Goal: Information Seeking & Learning: Find specific fact

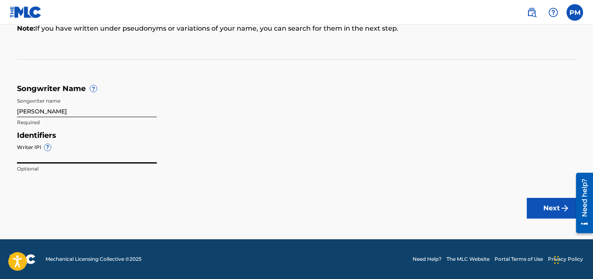
click at [61, 156] on input "Writer IPI ?" at bounding box center [87, 152] width 140 height 24
click at [46, 156] on input "Writer IPI ?" at bounding box center [87, 152] width 140 height 24
paste input "00595218325"
type input "00595218325"
click at [553, 202] on button "Next" at bounding box center [552, 208] width 50 height 21
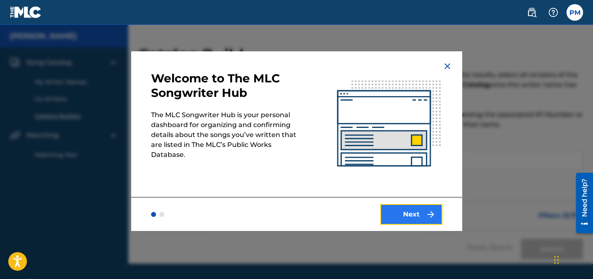
click at [428, 213] on img "submit" at bounding box center [431, 214] width 10 height 10
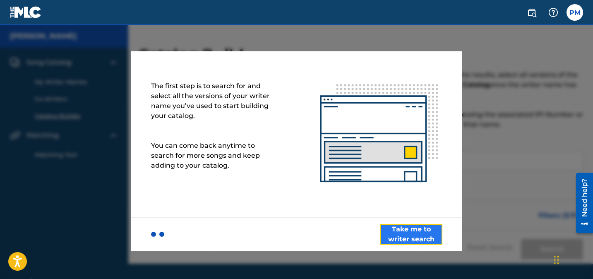
click at [425, 233] on button "Take me to writer search" at bounding box center [411, 234] width 62 height 21
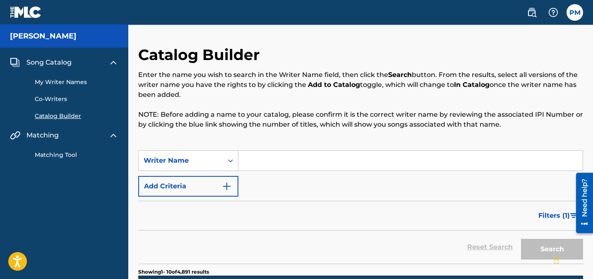
click at [52, 40] on h5 "[PERSON_NAME]" at bounding box center [43, 36] width 67 height 10
click at [72, 84] on link "My Writer Names" at bounding box center [77, 82] width 84 height 9
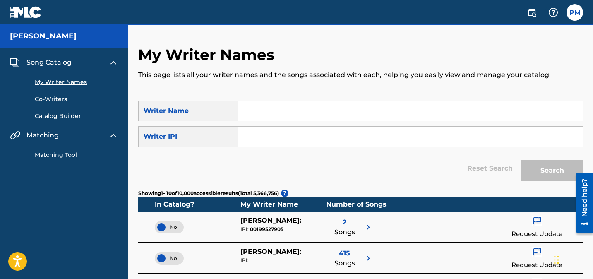
click at [36, 15] on img at bounding box center [26, 12] width 32 height 12
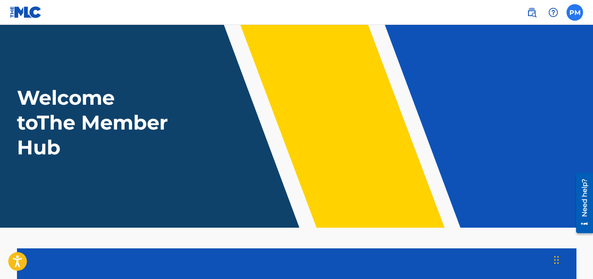
click at [580, 11] on label at bounding box center [575, 12] width 17 height 17
click at [575, 12] on input "PM [PERSON_NAME] [EMAIL_ADDRESS][DOMAIN_NAME] Notification Preferences Profile …" at bounding box center [575, 12] width 0 height 0
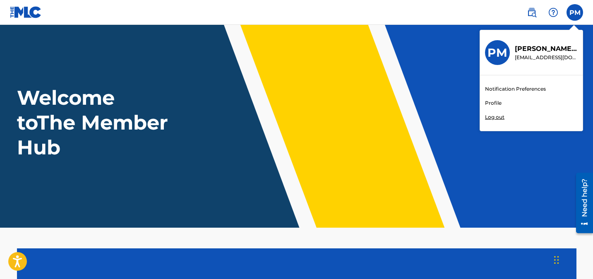
click at [37, 14] on img at bounding box center [26, 12] width 32 height 12
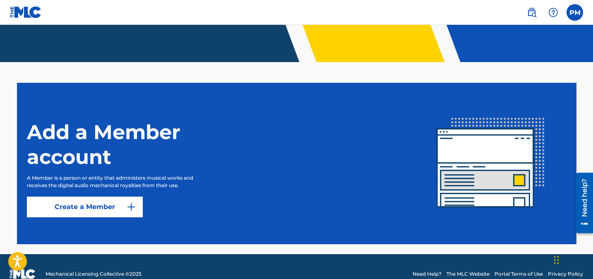
scroll to position [180, 0]
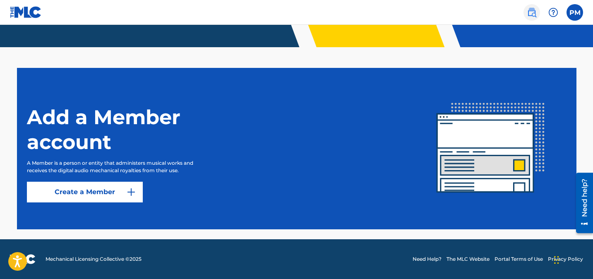
click at [533, 13] on img at bounding box center [532, 12] width 10 height 10
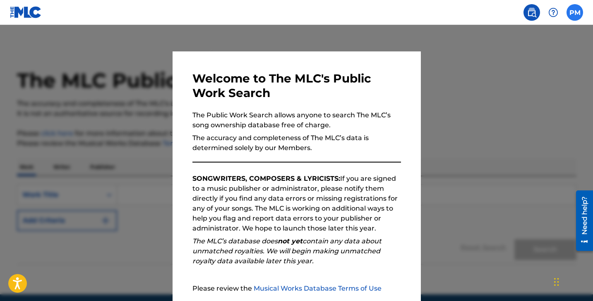
click at [577, 11] on label at bounding box center [575, 12] width 17 height 17
click at [575, 12] on input "PM [PERSON_NAME] [EMAIL_ADDRESS][DOMAIN_NAME] Notification Preferences Profile …" at bounding box center [575, 12] width 0 height 0
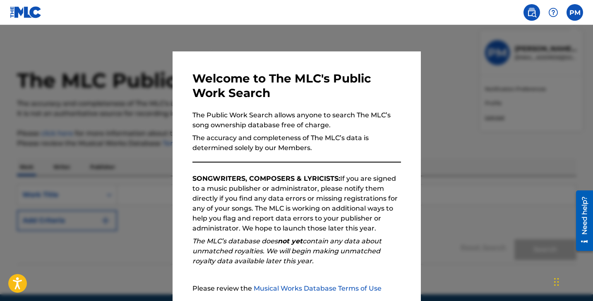
click at [577, 11] on div "PM PM [PERSON_NAME] [EMAIL_ADDRESS][DOMAIN_NAME] Notification Preferences Profi…" at bounding box center [575, 12] width 17 height 17
click at [433, 244] on div at bounding box center [296, 175] width 593 height 301
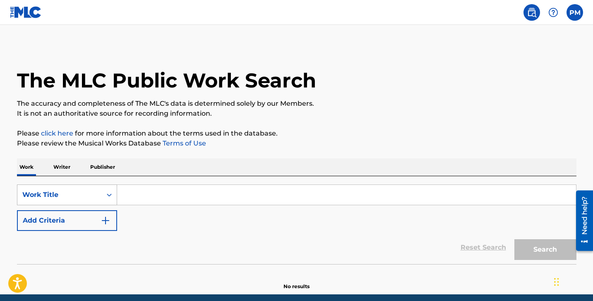
click at [96, 197] on div "Work Title" at bounding box center [67, 194] width 100 height 21
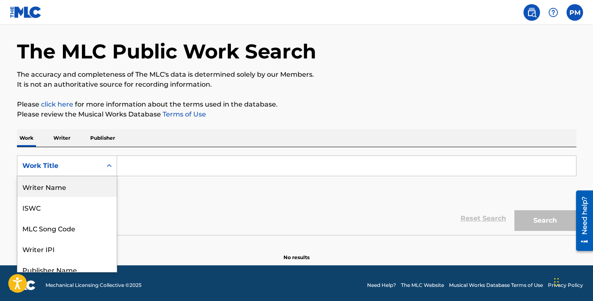
click at [164, 179] on div "SearchWithCriteriae9b5b042-3fe0-4656-a9ca-3e2b89c8301c Writer Name, 1 of 8. 8 r…" at bounding box center [297, 178] width 560 height 46
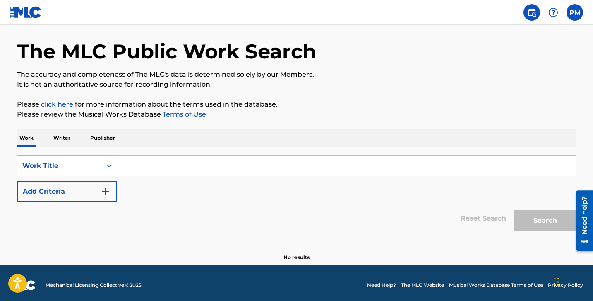
click at [97, 166] on div "Work Title" at bounding box center [59, 166] width 84 height 16
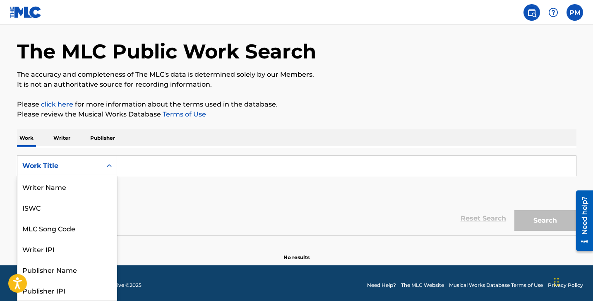
scroll to position [41, 0]
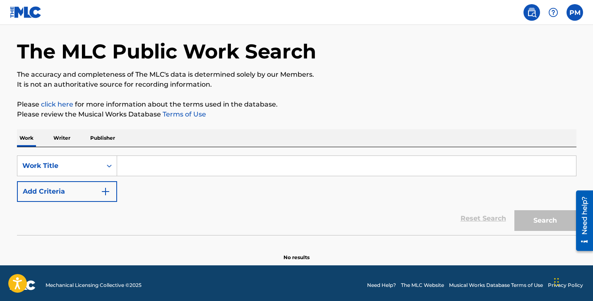
click at [169, 186] on div "SearchWithCriteriae9b5b042-3fe0-4656-a9ca-3e2b89c8301c Work Title Add Criteria" at bounding box center [297, 178] width 560 height 46
click at [67, 105] on link "click here" at bounding box center [57, 104] width 32 height 8
click at [75, 193] on button "Add Criteria" at bounding box center [67, 191] width 100 height 21
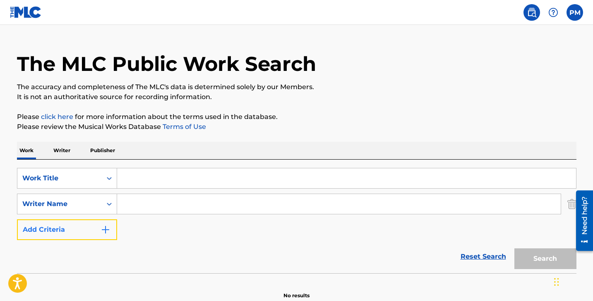
scroll to position [0, 0]
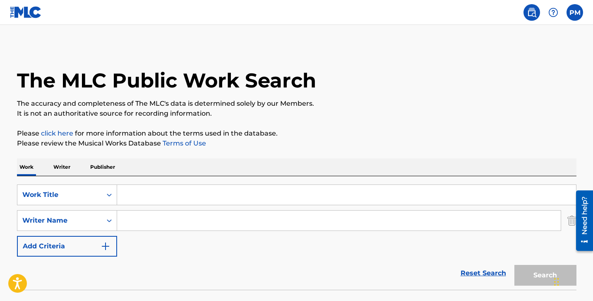
click at [128, 192] on input "Search Form" at bounding box center [346, 195] width 459 height 20
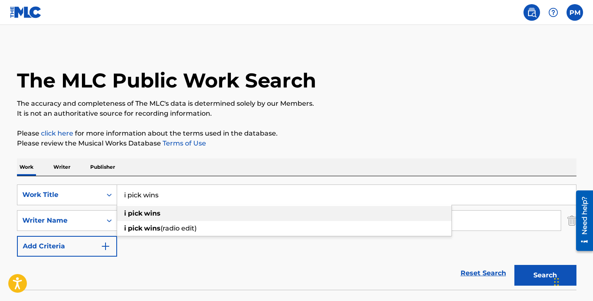
click at [147, 214] on strong "wins" at bounding box center [152, 213] width 17 height 8
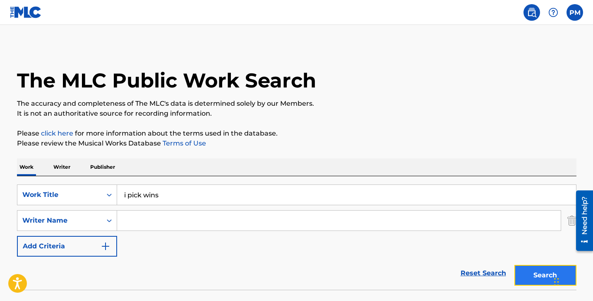
click at [540, 275] on button "Search" at bounding box center [546, 275] width 62 height 21
click at [527, 272] on button "Search" at bounding box center [546, 275] width 62 height 21
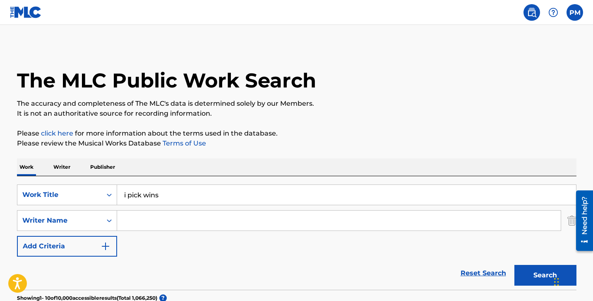
click at [202, 194] on input "i pick wins" at bounding box center [346, 195] width 459 height 20
type input "4 [PERSON_NAME]"
click at [515, 265] on button "Search" at bounding box center [546, 275] width 62 height 21
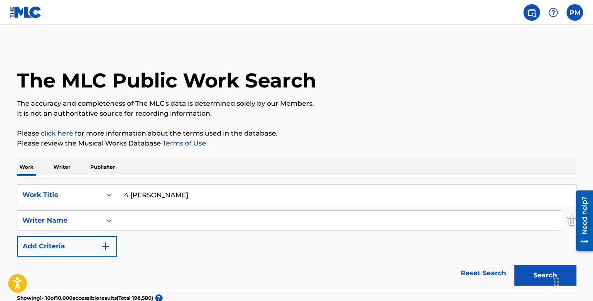
click at [165, 195] on input "4 [PERSON_NAME]" at bounding box center [346, 195] width 459 height 20
type input "hot boy glock toter"
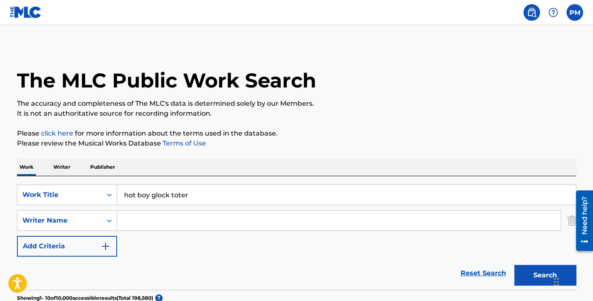
click at [515, 265] on button "Search" at bounding box center [546, 275] width 62 height 21
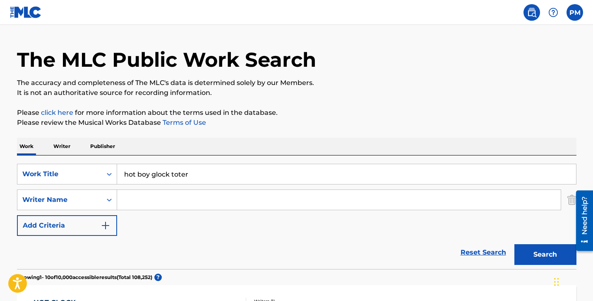
scroll to position [7, 0]
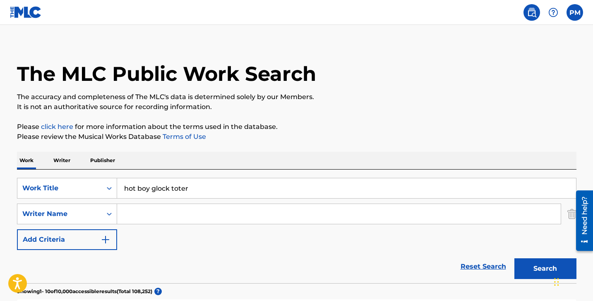
click at [164, 187] on input "hot boy glock toter" at bounding box center [346, 188] width 459 height 20
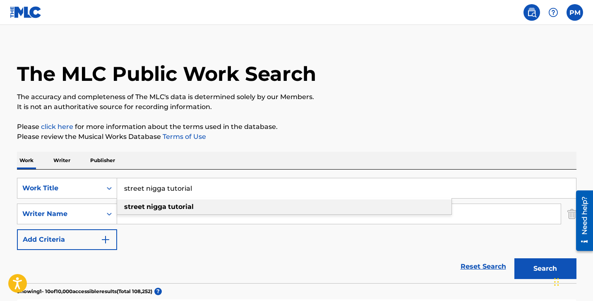
type input "street nigga tutorial"
click at [181, 209] on strong "tutorial" at bounding box center [181, 206] width 26 height 8
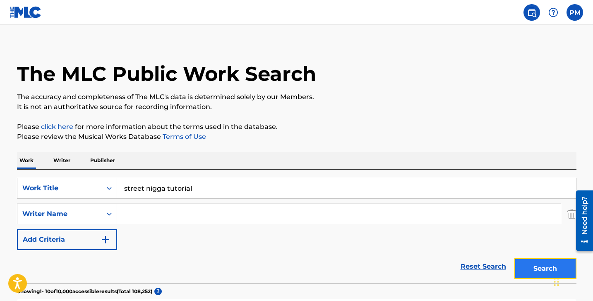
click at [528, 269] on button "Search" at bounding box center [546, 268] width 62 height 21
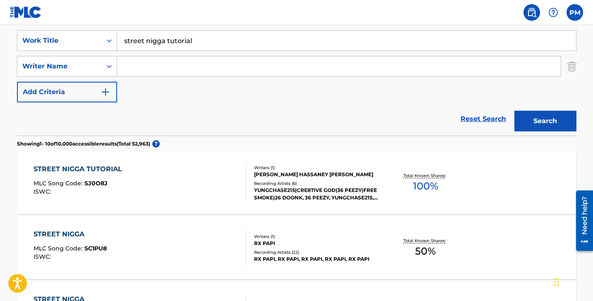
scroll to position [156, 0]
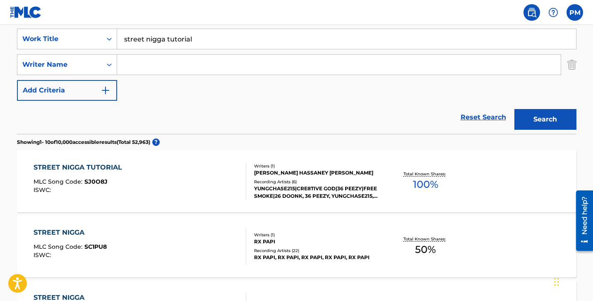
click at [422, 178] on span "100 %" at bounding box center [425, 184] width 25 height 15
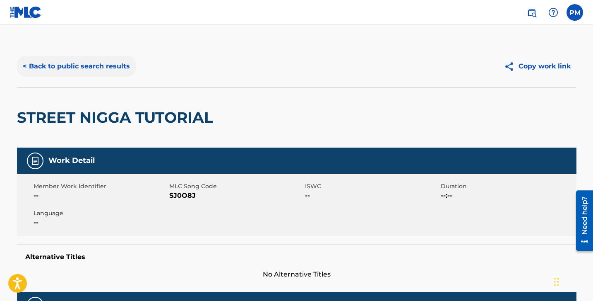
click at [73, 64] on button "< Back to public search results" at bounding box center [76, 66] width 119 height 21
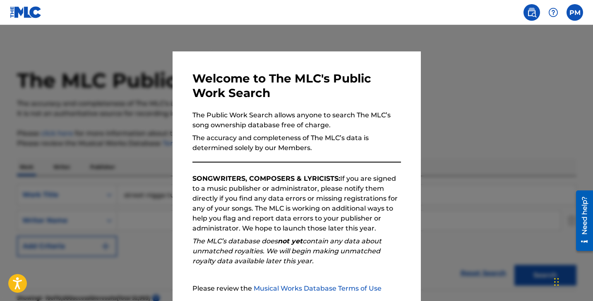
scroll to position [156, 0]
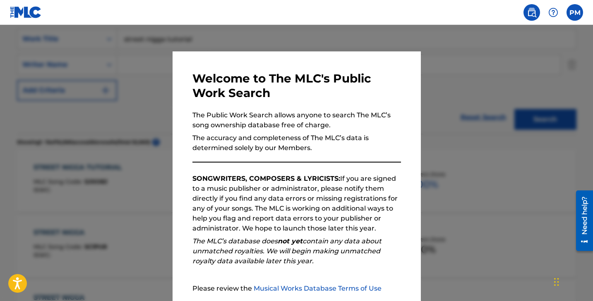
click at [441, 115] on div at bounding box center [296, 175] width 593 height 301
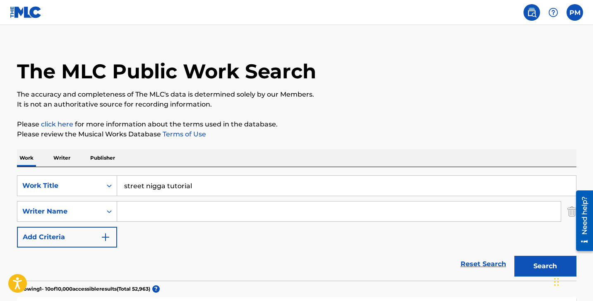
scroll to position [3, 0]
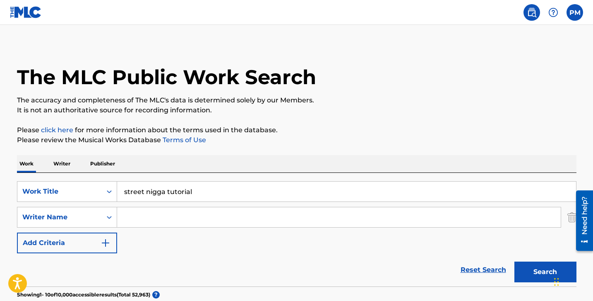
click at [225, 190] on input "street nigga tutorial" at bounding box center [346, 191] width 459 height 20
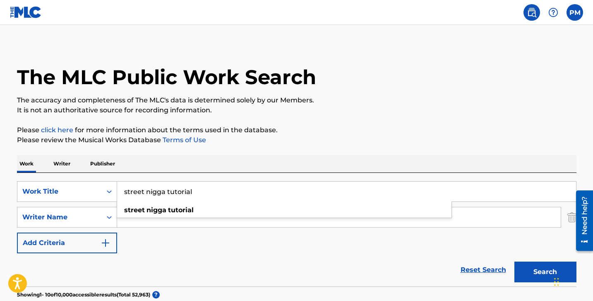
click at [225, 190] on input "street nigga tutorial" at bounding box center [346, 191] width 459 height 20
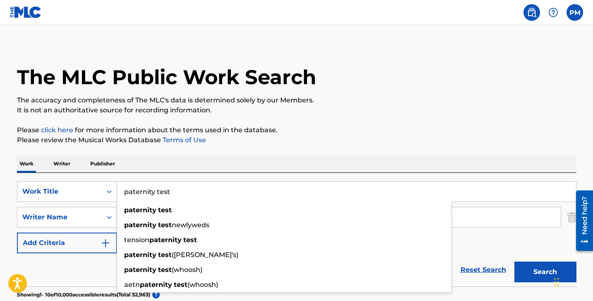
type input "paternity test"
click at [515, 261] on button "Search" at bounding box center [546, 271] width 62 height 21
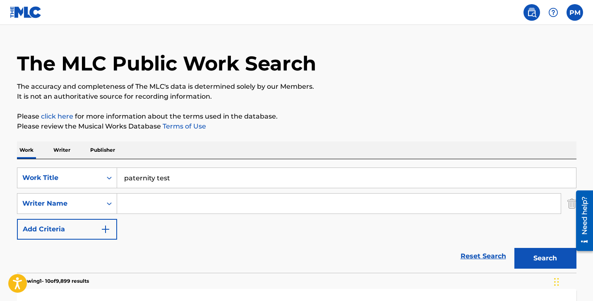
scroll to position [0, 0]
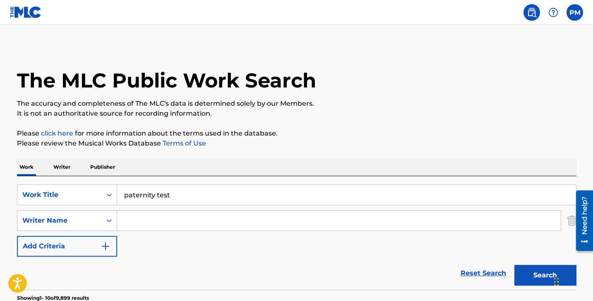
click at [131, 217] on input "Search Form" at bounding box center [339, 220] width 444 height 20
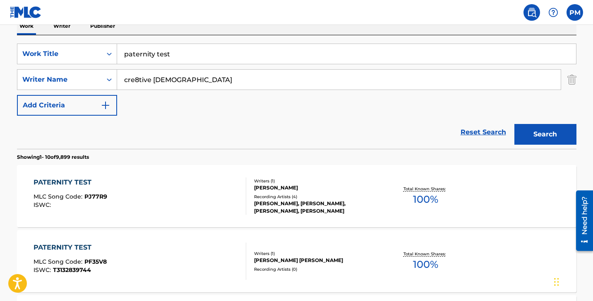
scroll to position [142, 0]
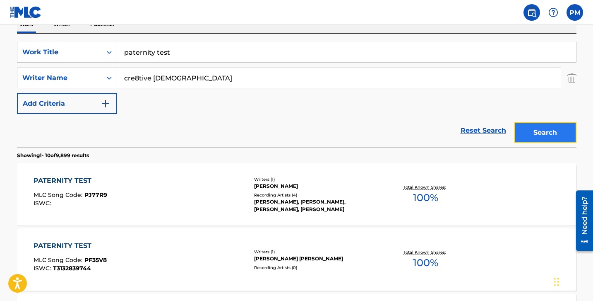
click at [534, 136] on button "Search" at bounding box center [546, 132] width 62 height 21
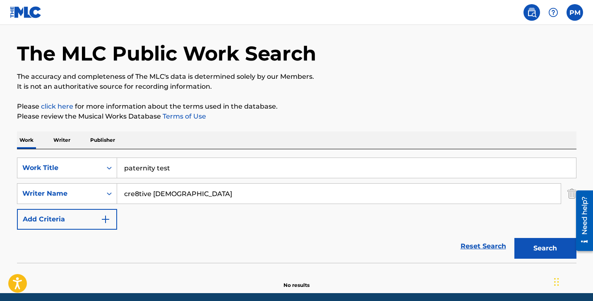
scroll to position [59, 0]
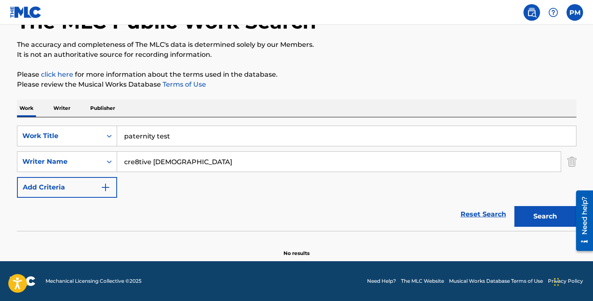
click at [149, 159] on input "cre8tive [DEMOGRAPHIC_DATA]" at bounding box center [339, 162] width 444 height 20
click at [149, 160] on input "cre8tive [DEMOGRAPHIC_DATA]" at bounding box center [339, 162] width 444 height 20
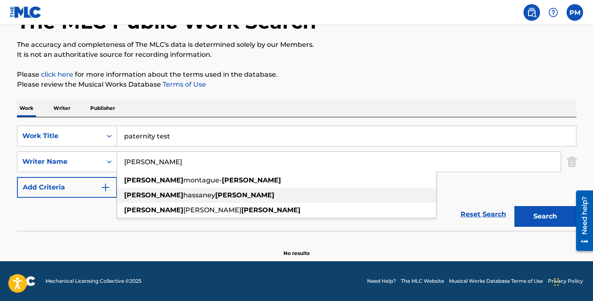
click at [183, 198] on span "hassaney" at bounding box center [199, 195] width 32 height 8
type input "[PERSON_NAME] hassaney [PERSON_NAME]"
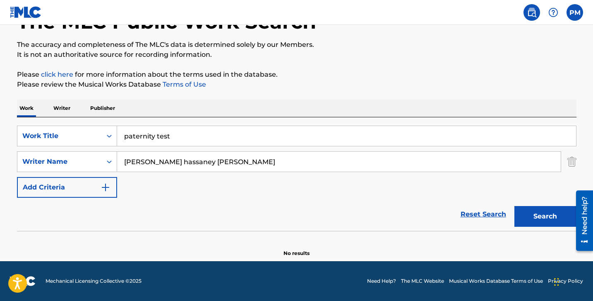
click at [541, 227] on div "Search" at bounding box center [543, 213] width 66 height 33
click at [545, 221] on button "Search" at bounding box center [546, 216] width 62 height 21
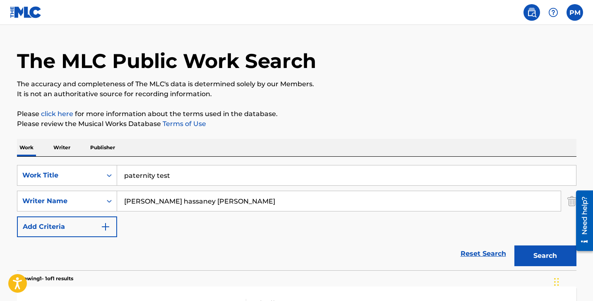
scroll to position [18, 0]
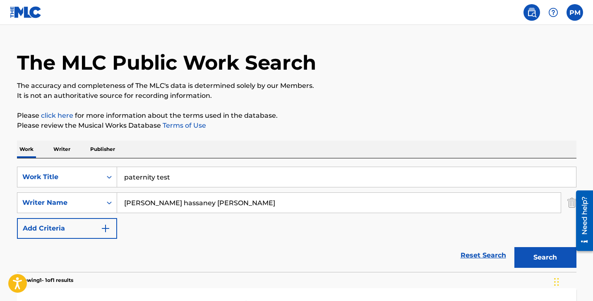
click at [187, 181] on input "paternity test" at bounding box center [346, 177] width 459 height 20
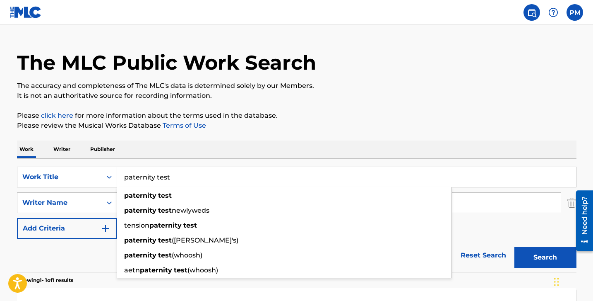
click at [187, 181] on input "paternity test" at bounding box center [346, 177] width 459 height 20
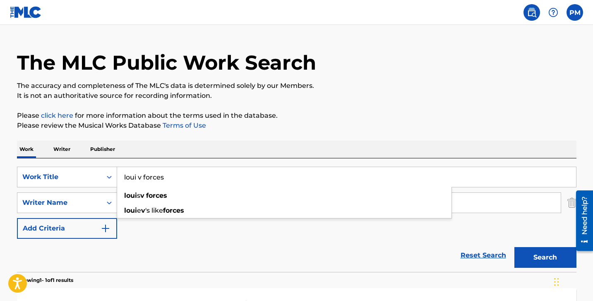
type input "loui v forces"
click at [534, 268] on div "Search" at bounding box center [543, 254] width 66 height 33
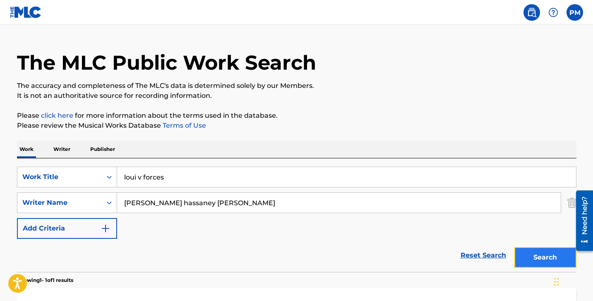
click at [536, 260] on button "Search" at bounding box center [546, 257] width 62 height 21
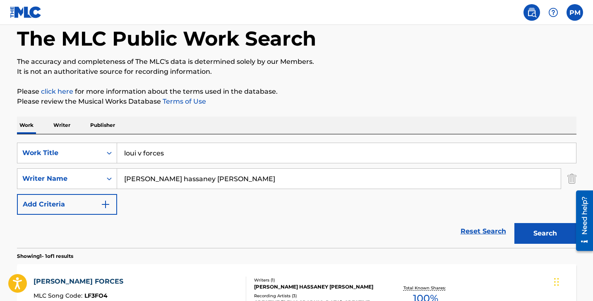
scroll to position [41, 0]
